Goal: Check status

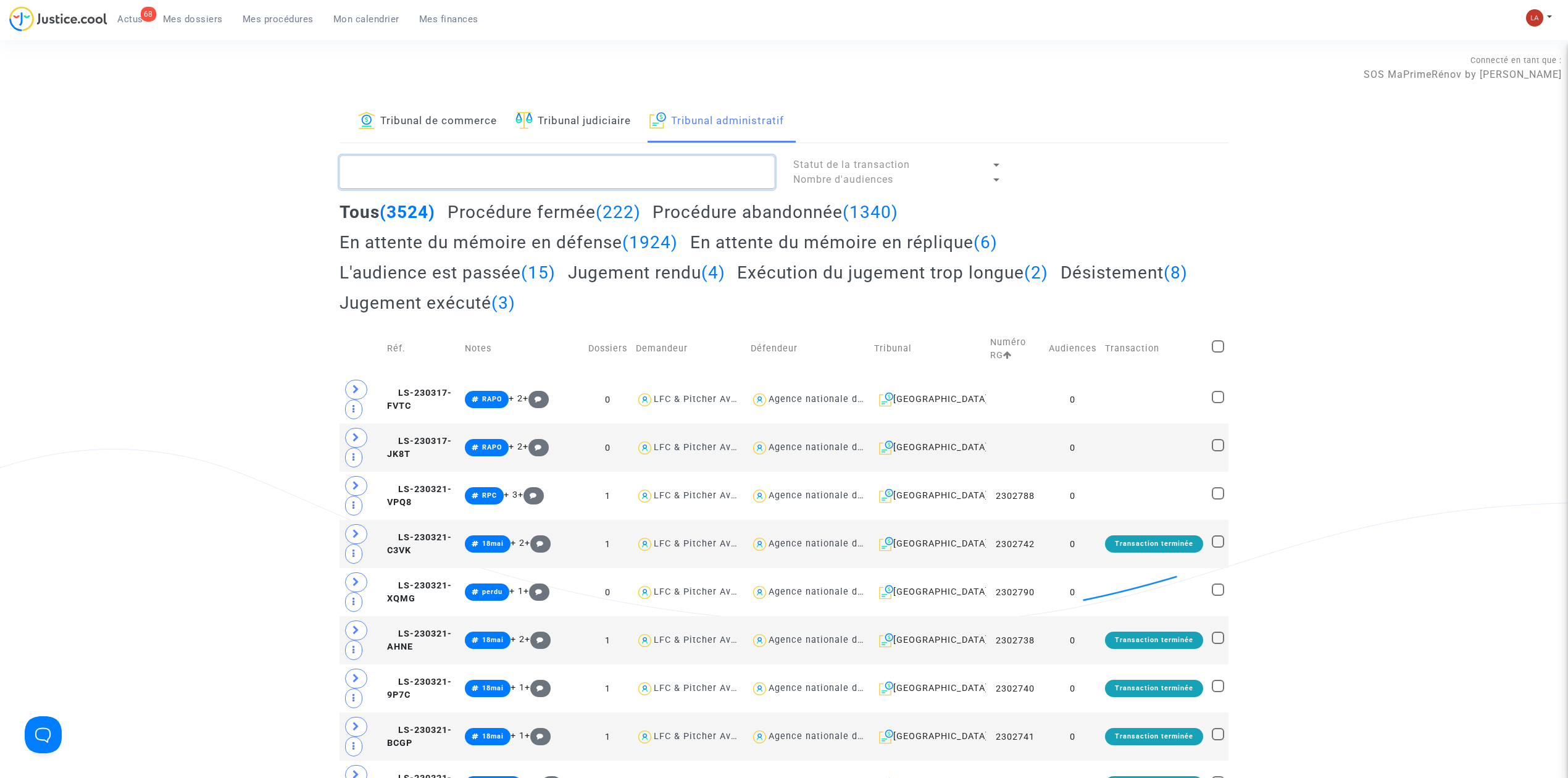
click at [517, 171] on textarea at bounding box center [557, 172] width 435 height 33
paste textarea "2502881"
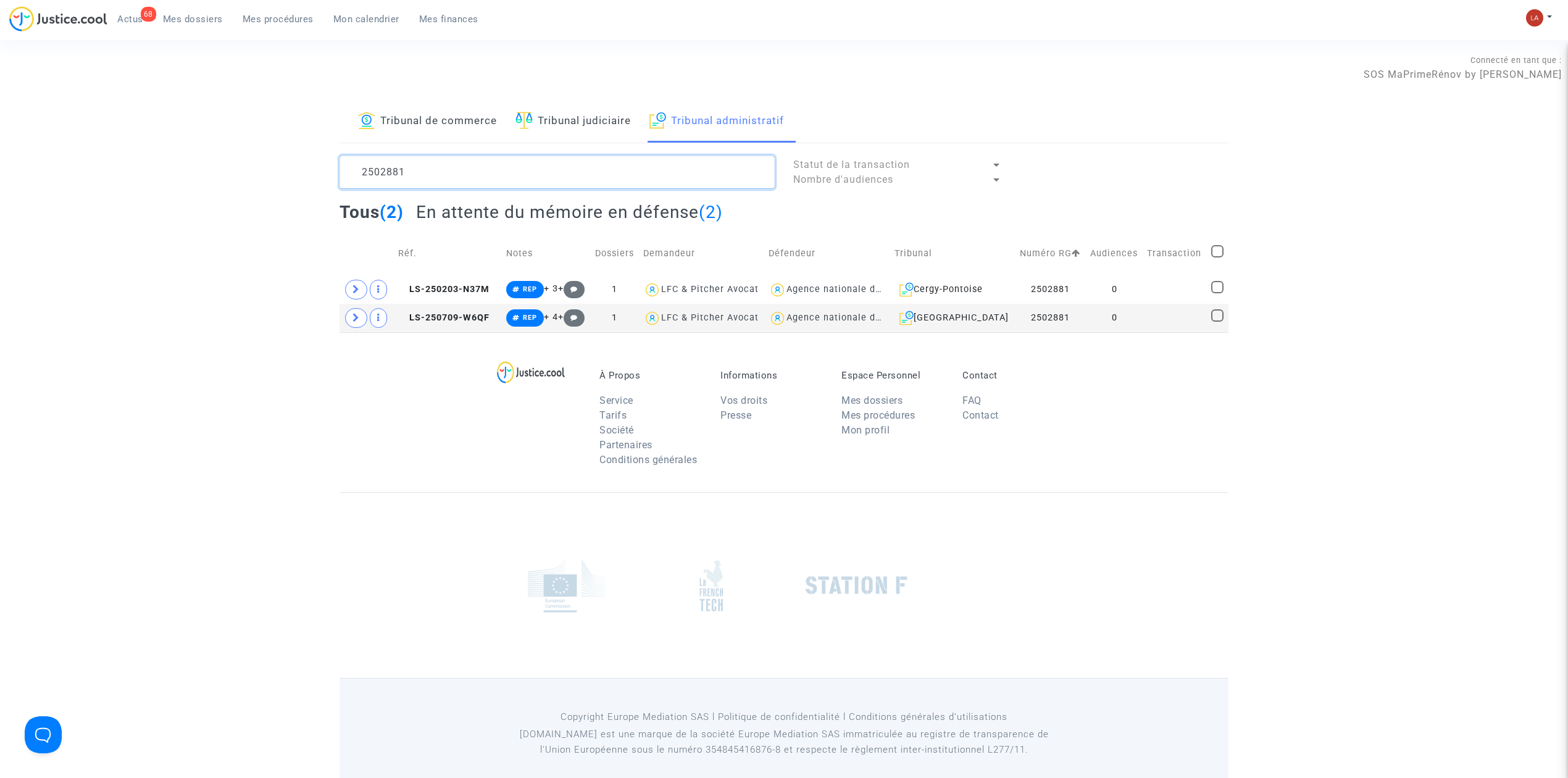
type textarea "2502881"
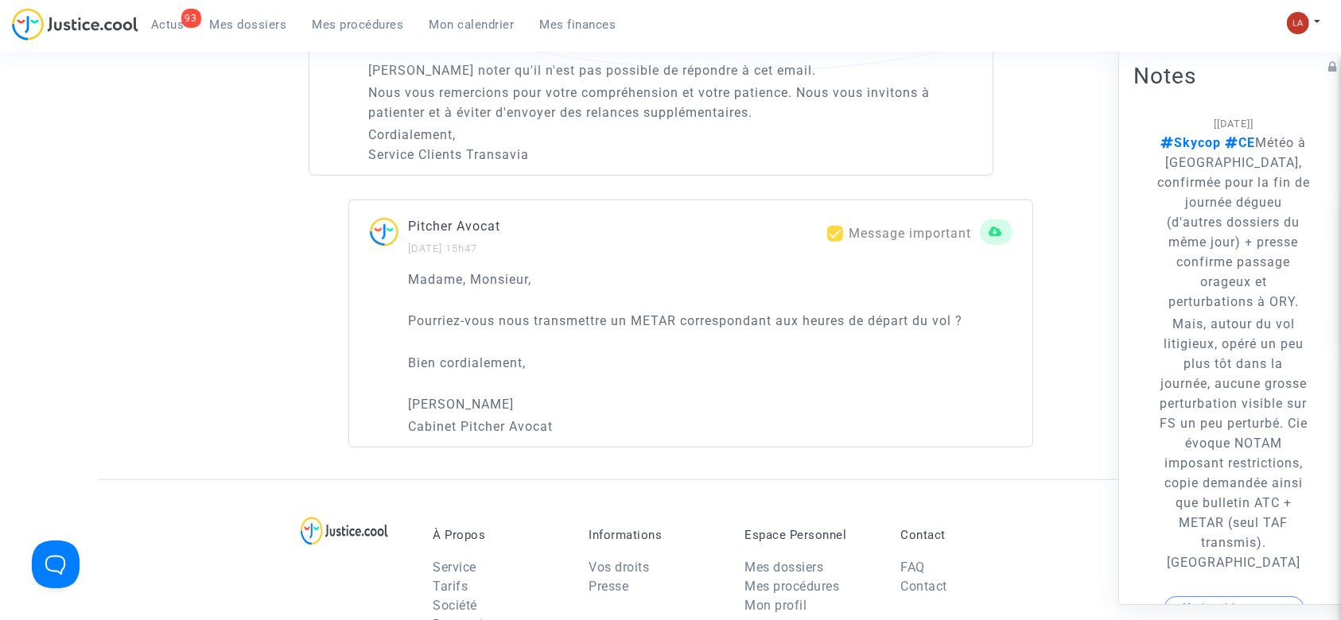
scroll to position [1182, 0]
